Goal: Task Accomplishment & Management: Manage account settings

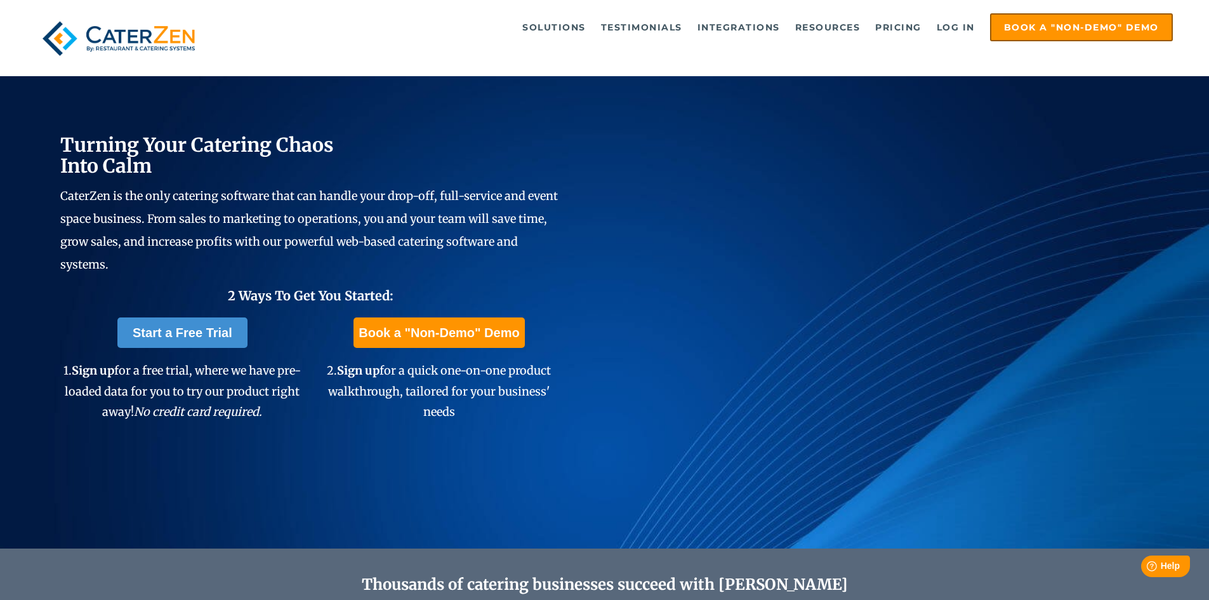
drag, startPoint x: 962, startPoint y: 25, endPoint x: 875, endPoint y: 65, distance: 95.7
click at [963, 23] on link "Log in" at bounding box center [955, 27] width 51 height 25
click at [952, 34] on link "Log in" at bounding box center [955, 27] width 51 height 25
click at [943, 25] on link "Log in" at bounding box center [955, 27] width 51 height 25
